Goal: Information Seeking & Learning: Find contact information

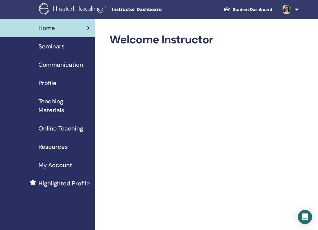
click at [298, 10] on link at bounding box center [289, 9] width 24 height 19
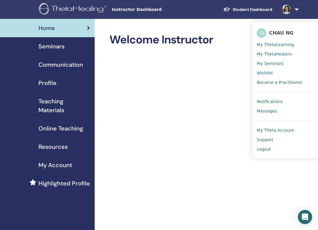
click at [272, 103] on span "Notifications" at bounding box center [269, 101] width 26 height 5
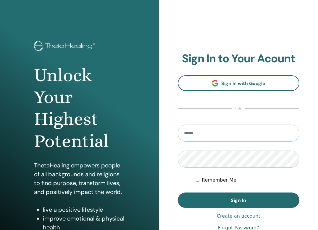
type input "**********"
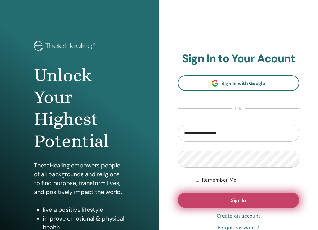
click at [219, 197] on button "Sign In" at bounding box center [239, 200] width 122 height 15
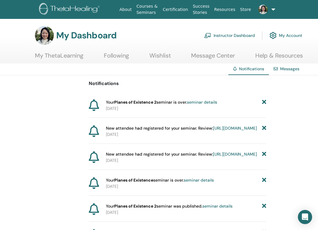
click at [284, 56] on link "Help & Resources" at bounding box center [279, 58] width 48 height 12
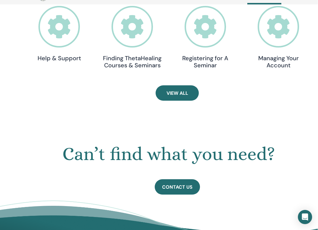
scroll to position [222, 0]
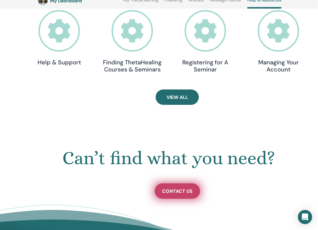
click at [175, 190] on span "Contact Us" at bounding box center [177, 191] width 30 height 6
